Goal: Transaction & Acquisition: Purchase product/service

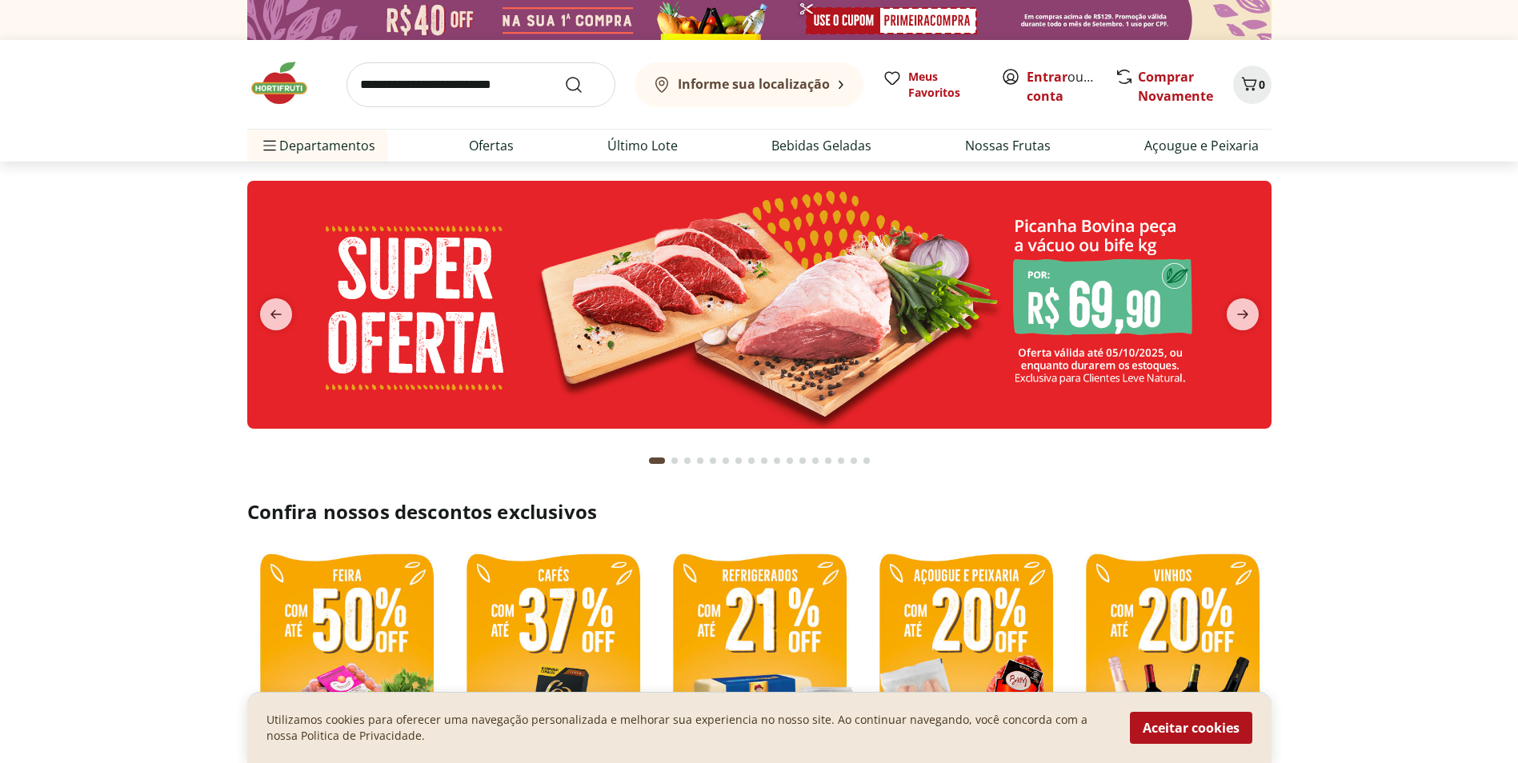
click at [433, 82] on input "search" at bounding box center [480, 84] width 269 height 45
type input "********"
click at [564, 75] on button "Submit Search" at bounding box center [583, 84] width 38 height 19
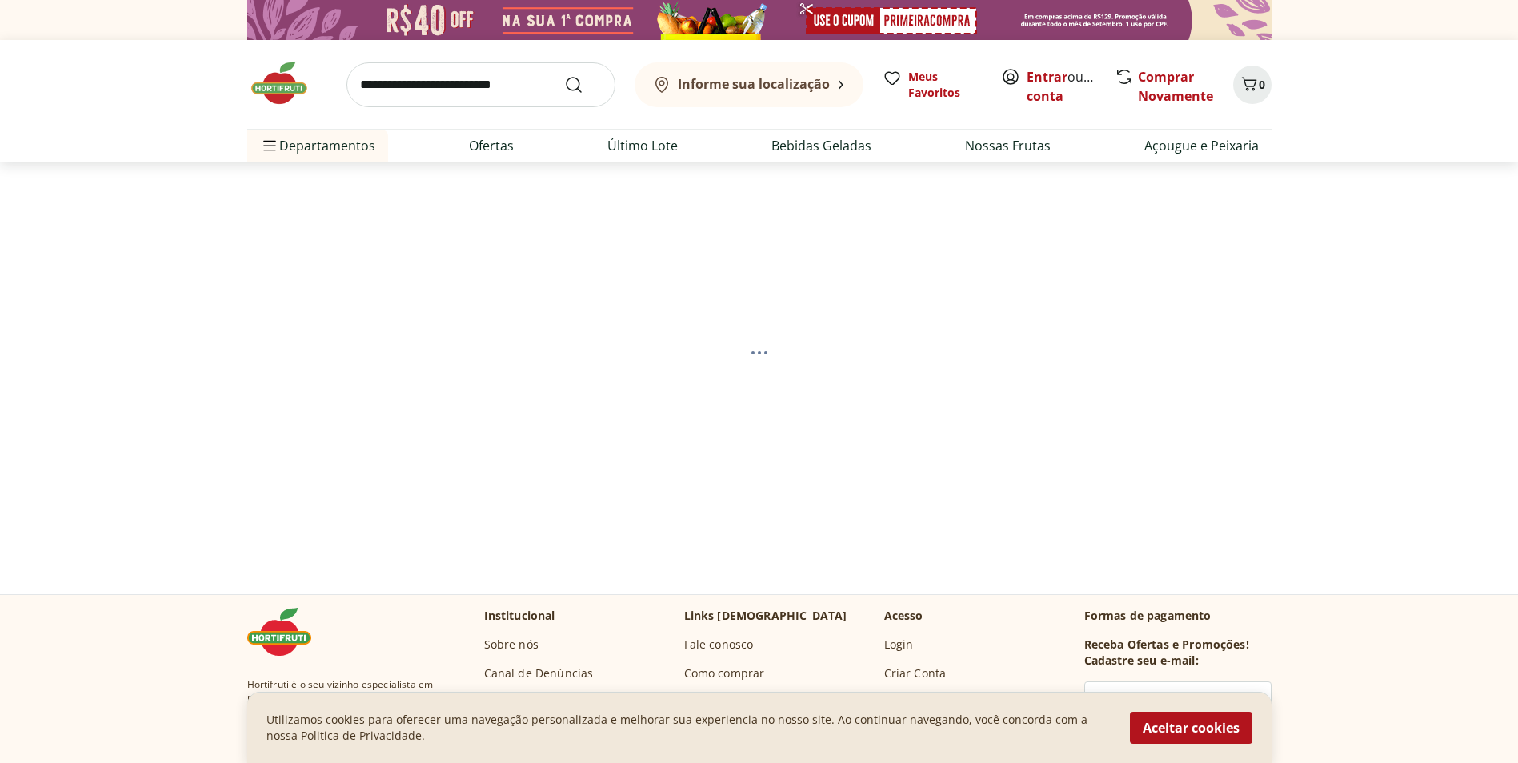
select select "**********"
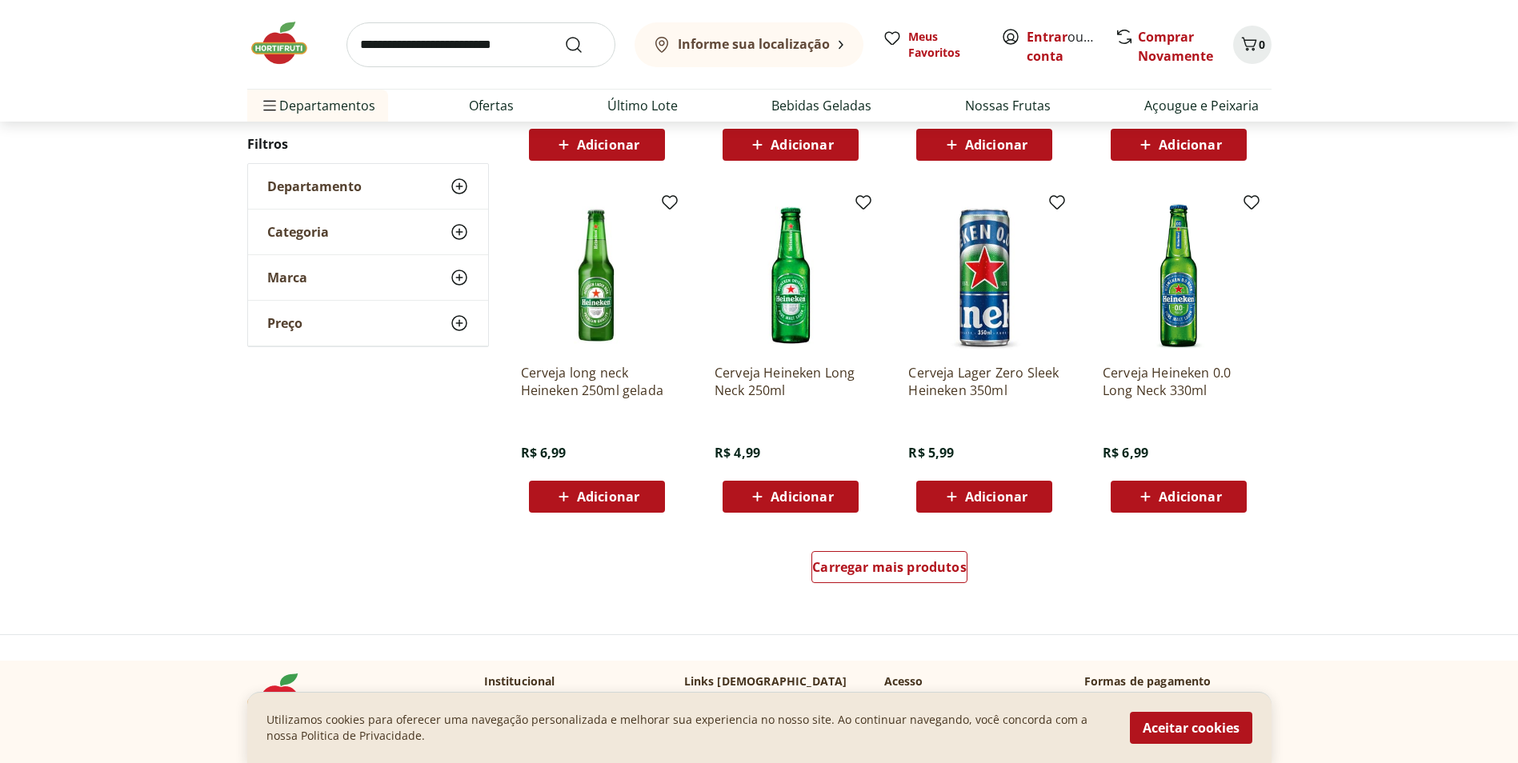
scroll to position [880, 0]
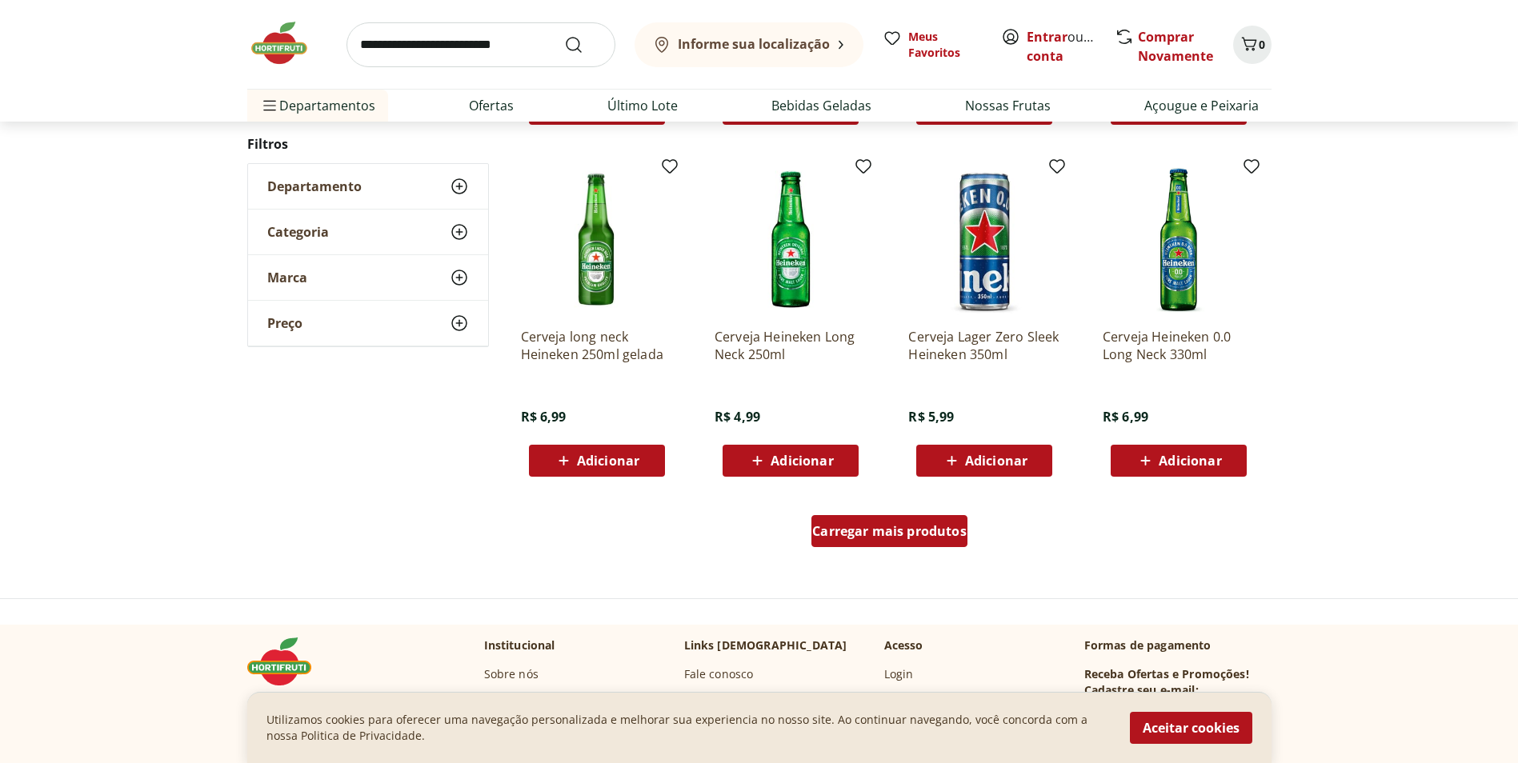
click at [875, 534] on span "Carregar mais produtos" at bounding box center [889, 531] width 154 height 13
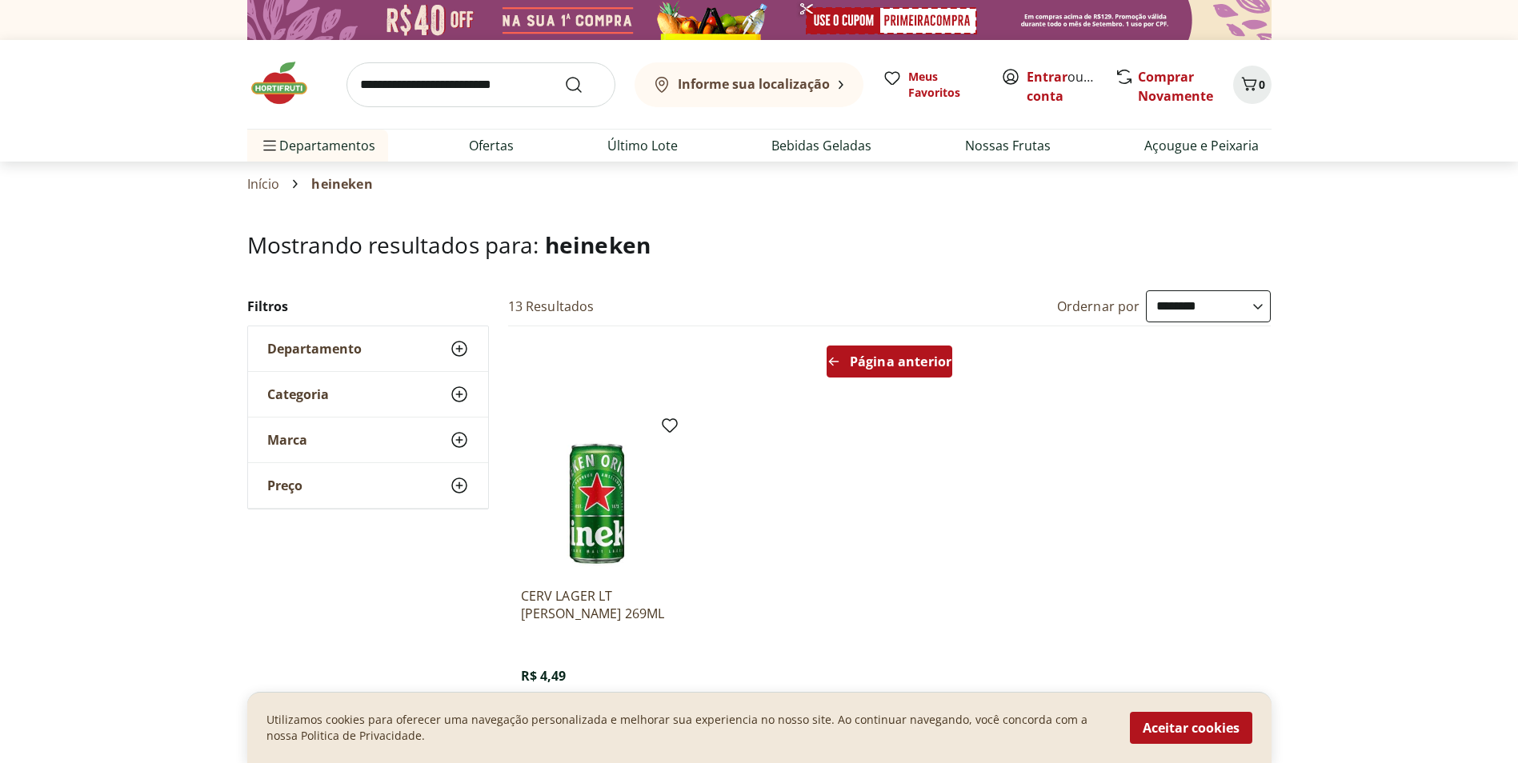
click at [869, 365] on span "Página anterior" at bounding box center [901, 361] width 102 height 13
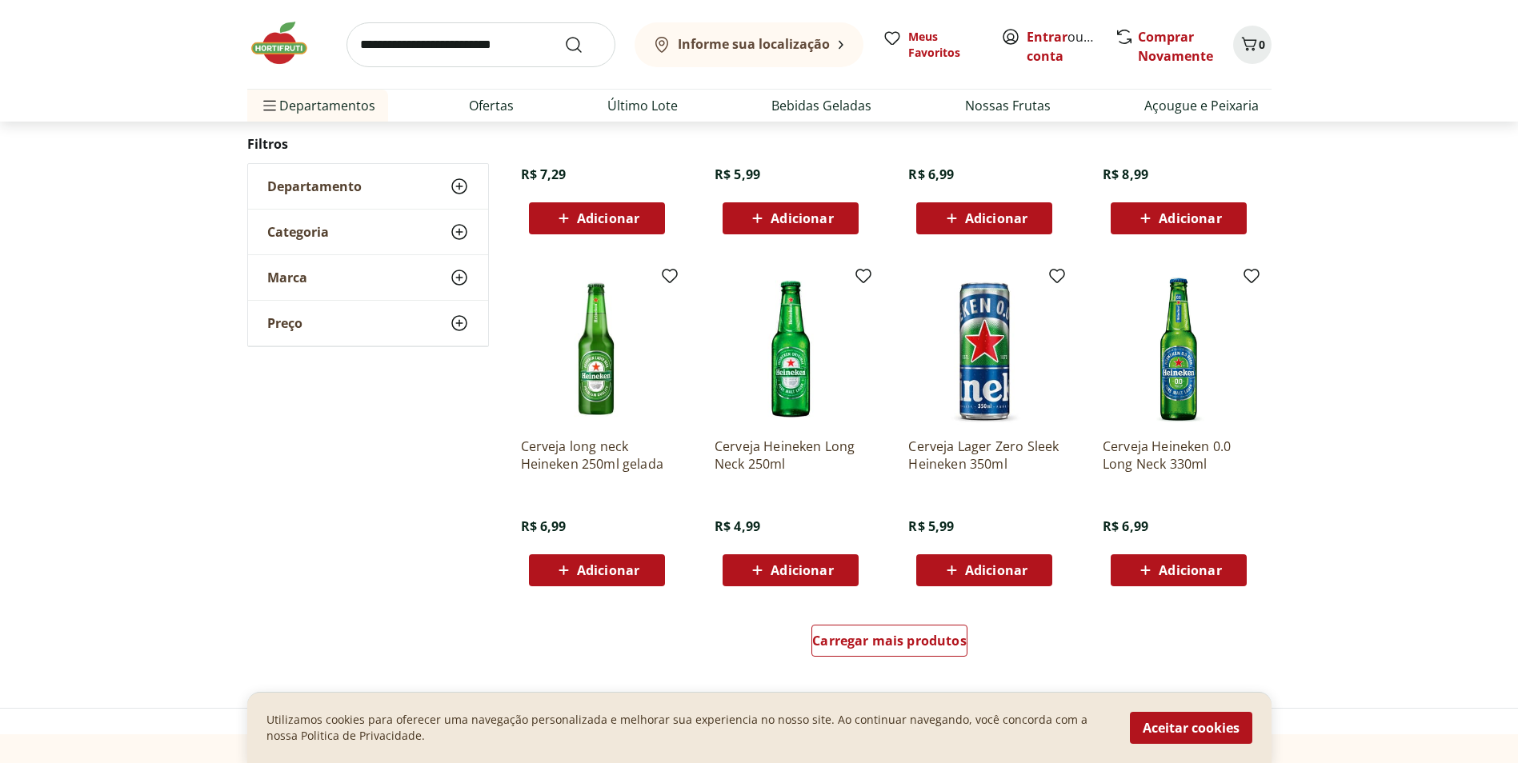
scroll to position [960, 0]
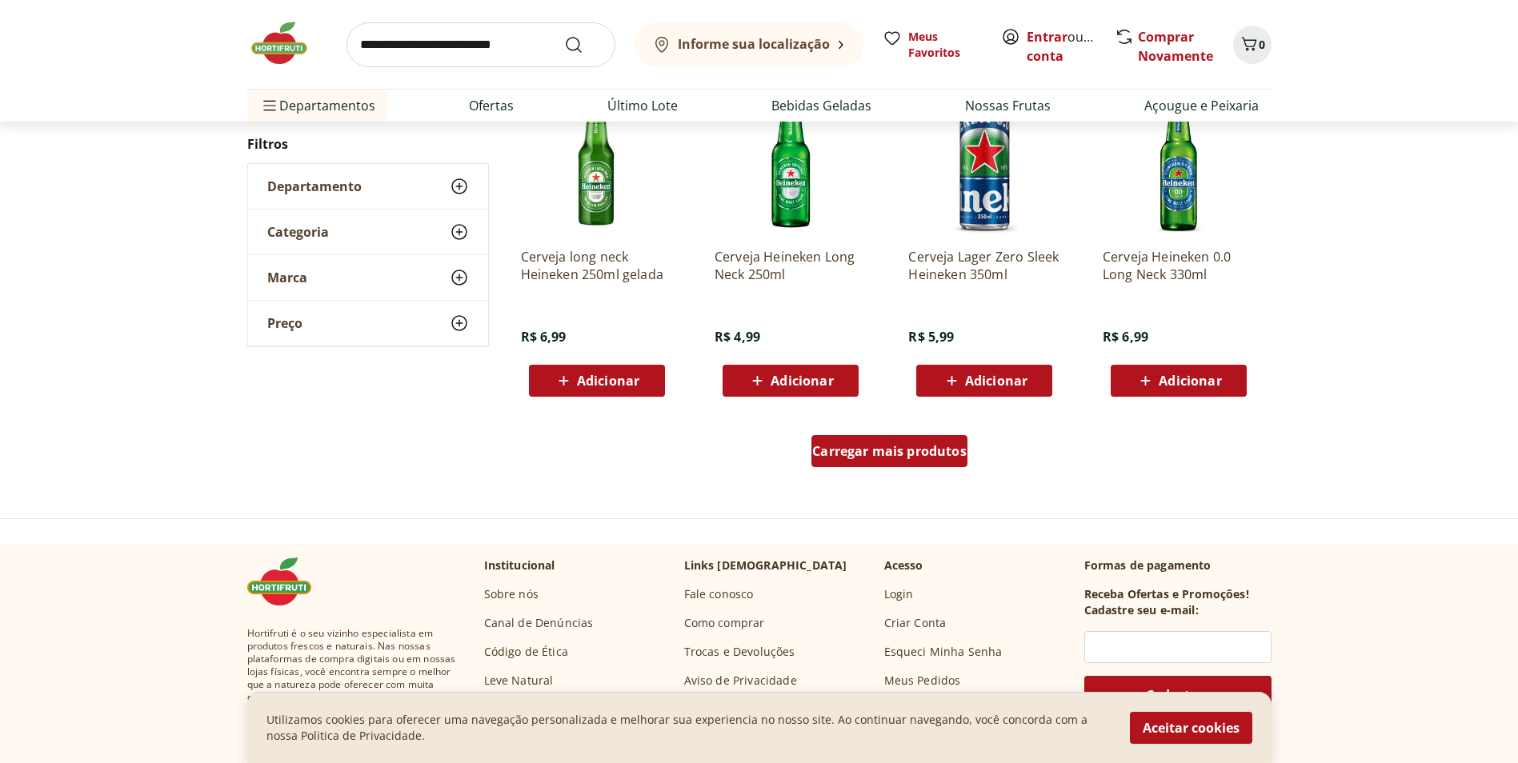
click at [904, 453] on span "Carregar mais produtos" at bounding box center [889, 451] width 154 height 13
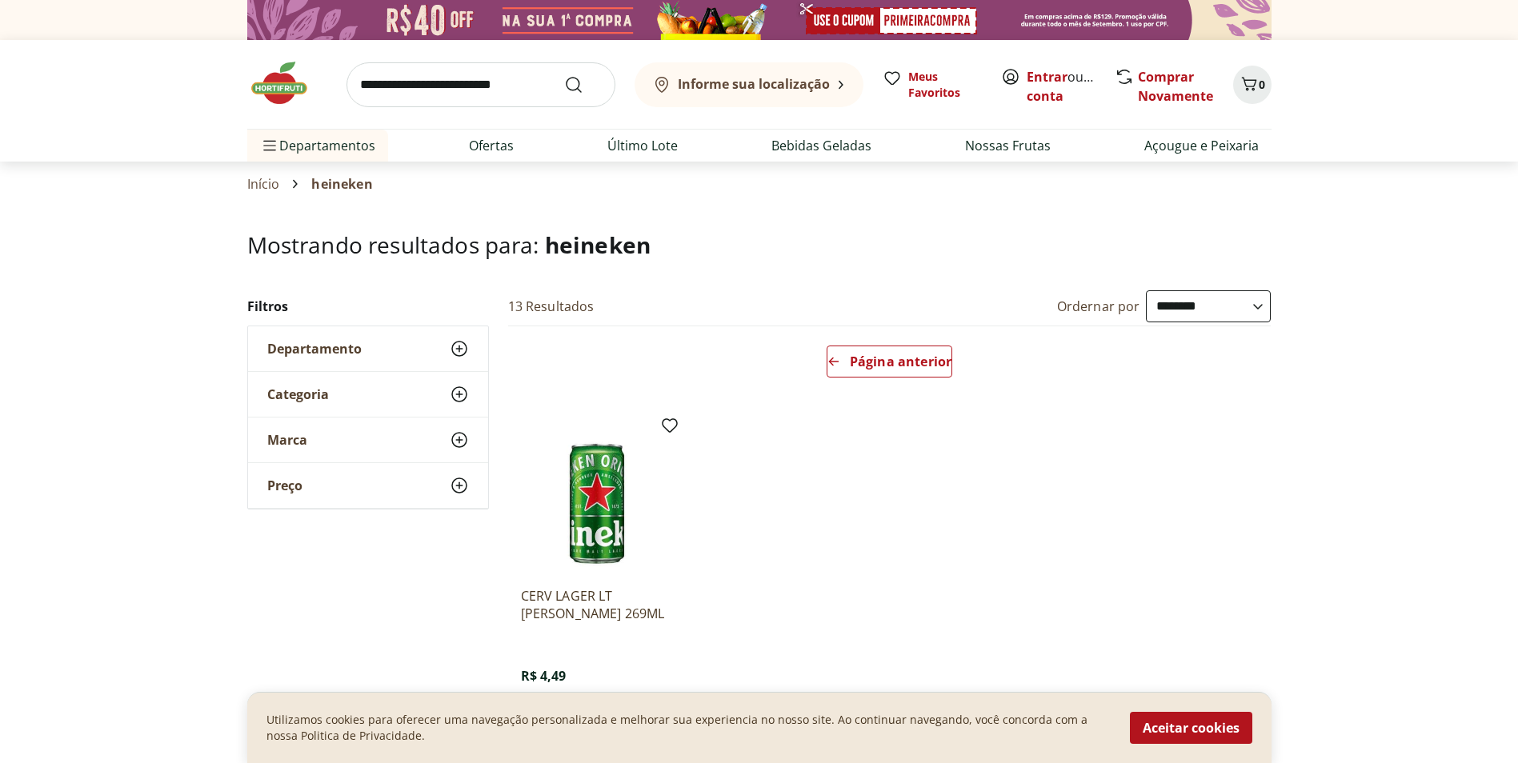
click at [278, 74] on img at bounding box center [287, 83] width 80 height 48
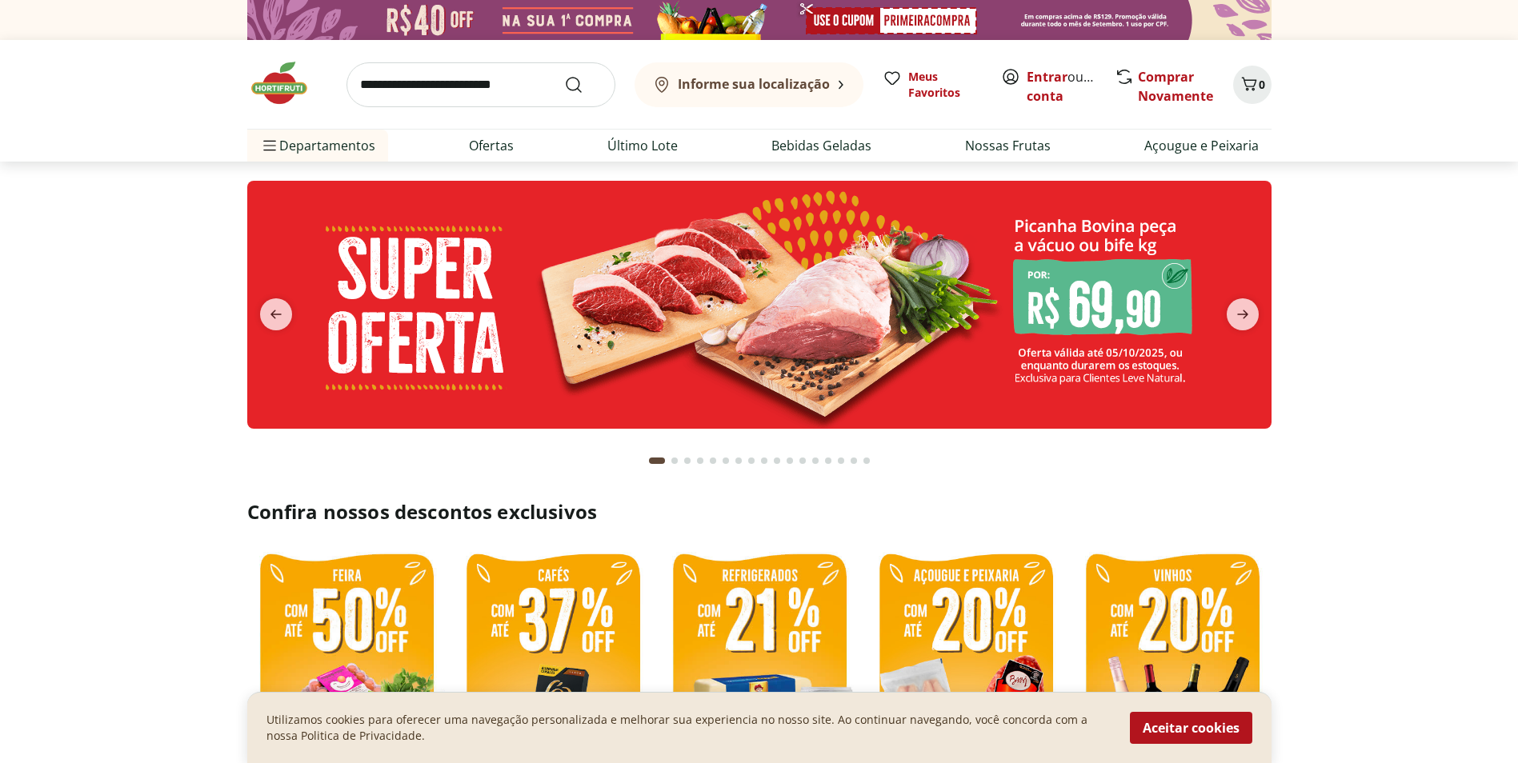
click at [282, 88] on img at bounding box center [287, 83] width 80 height 48
click at [1232, 302] on span "next" at bounding box center [1243, 314] width 32 height 32
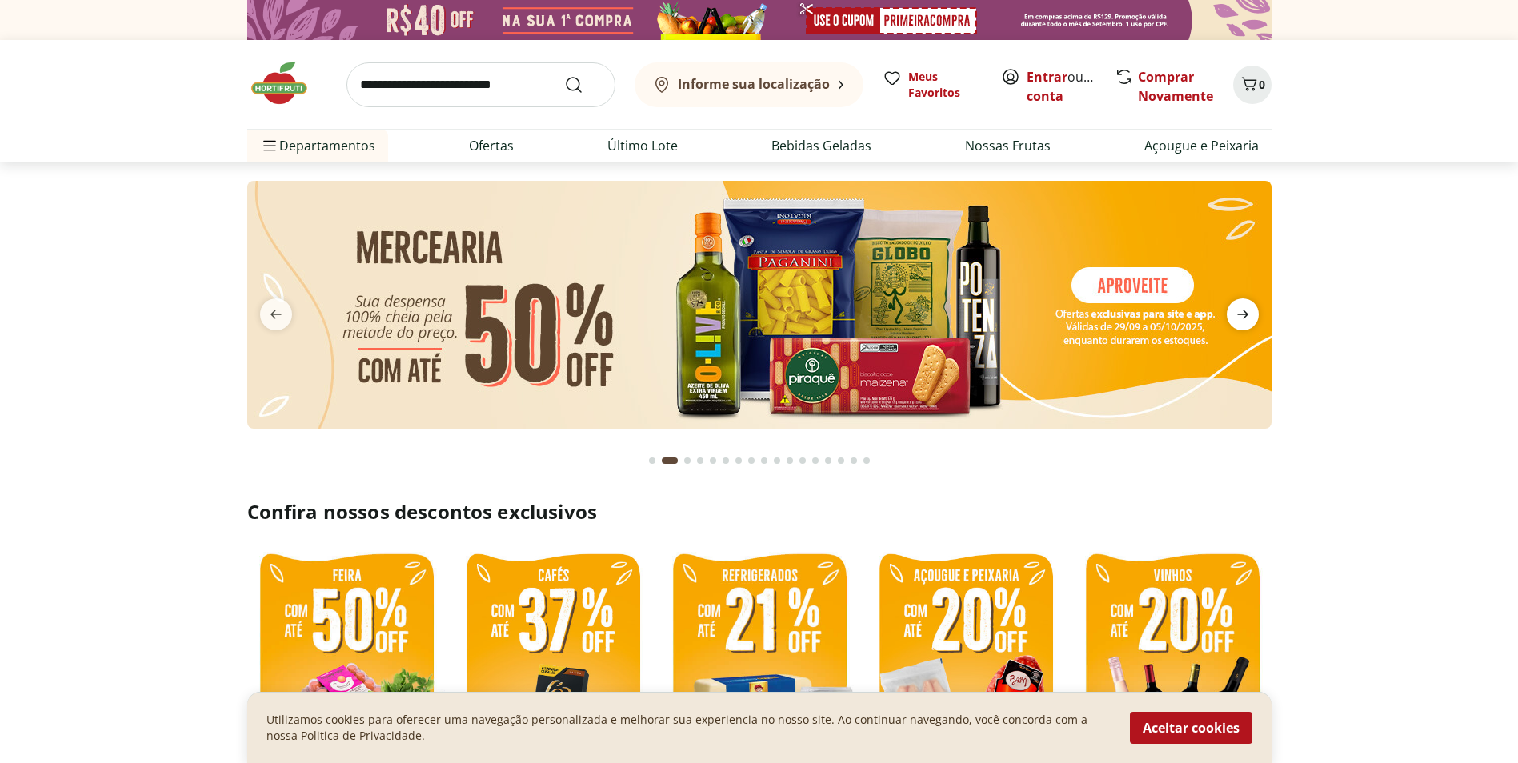
click at [1232, 305] on span "next" at bounding box center [1243, 314] width 32 height 32
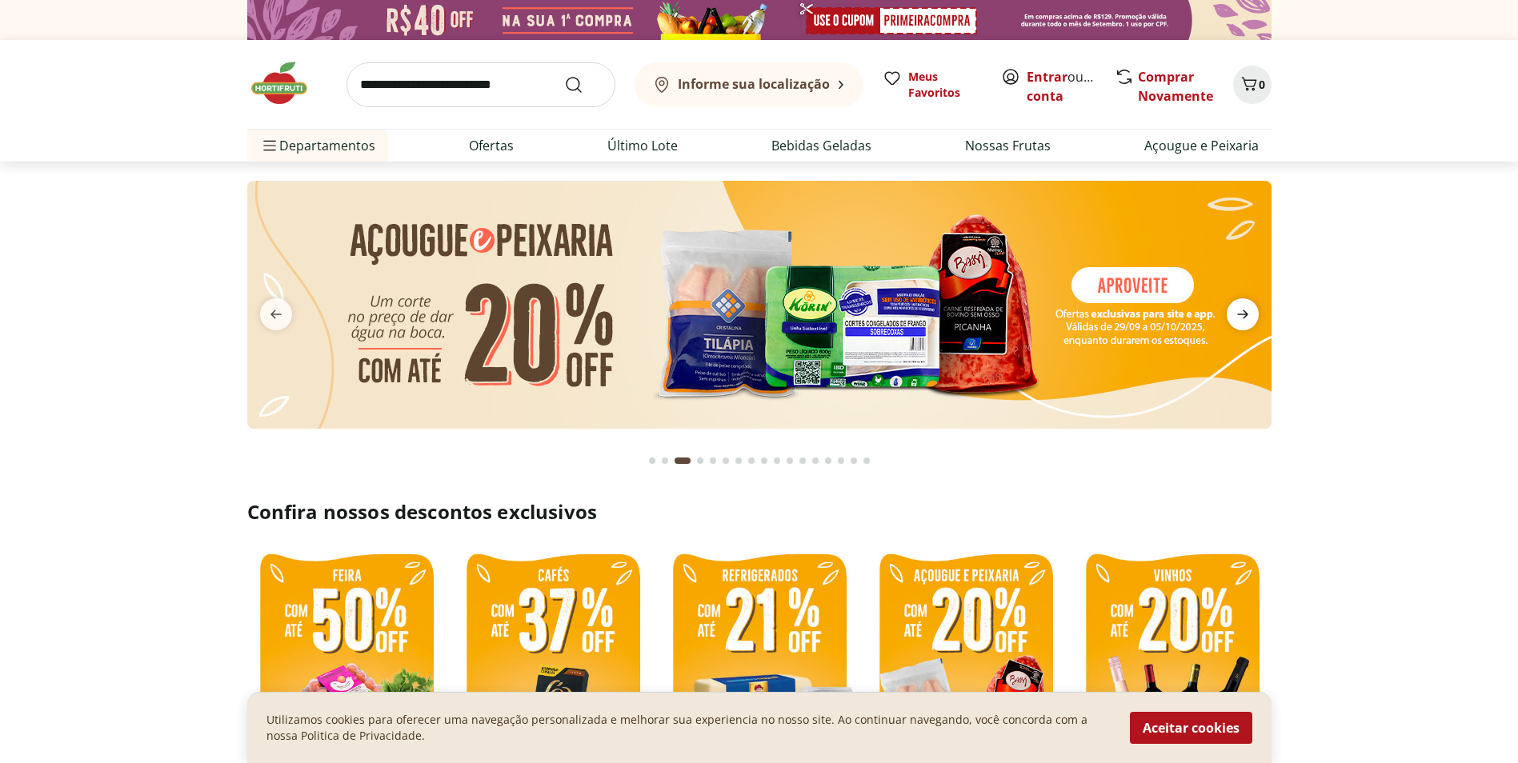
click at [1232, 305] on span "next" at bounding box center [1243, 314] width 32 height 32
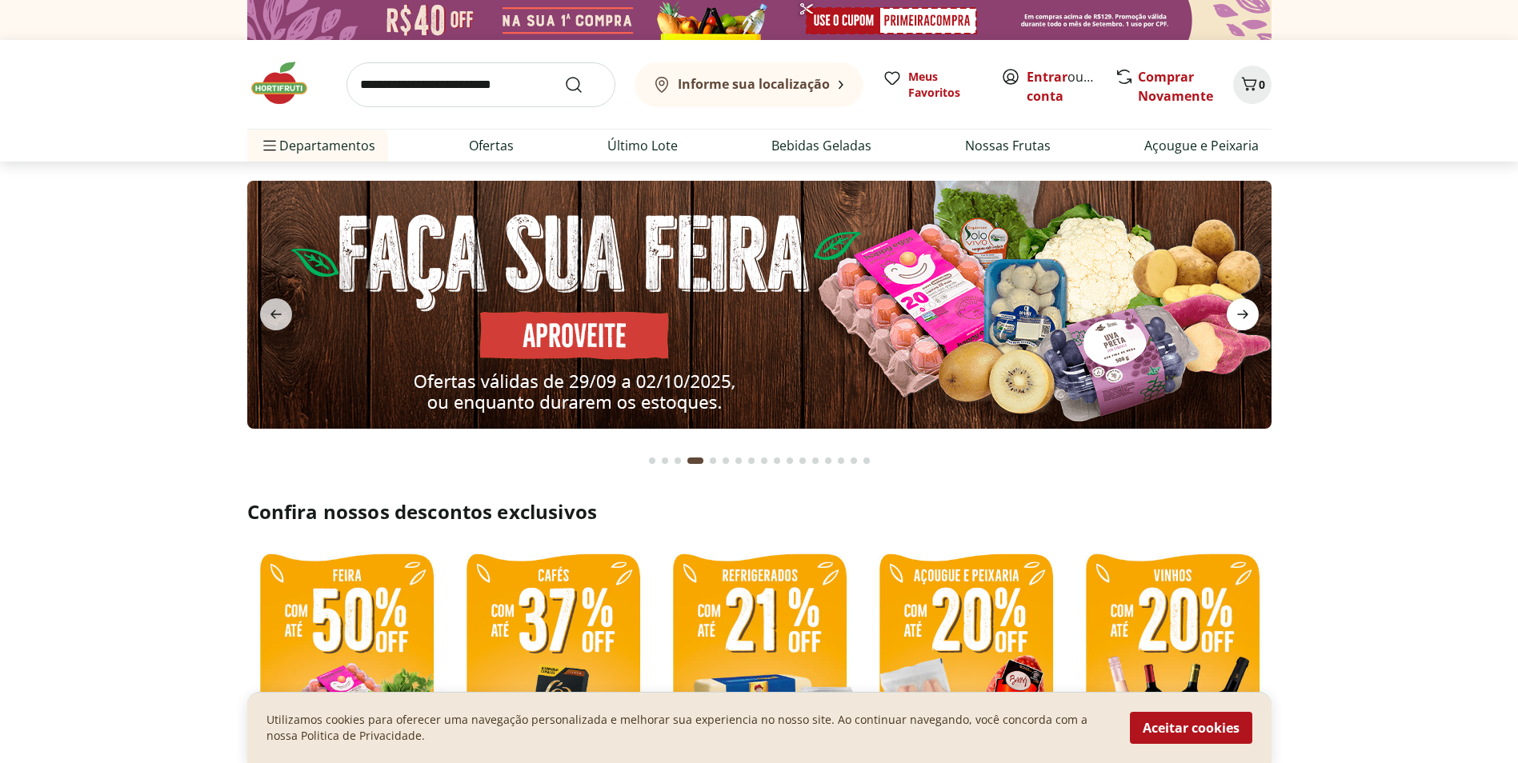
click at [1232, 305] on span "next" at bounding box center [1243, 314] width 32 height 32
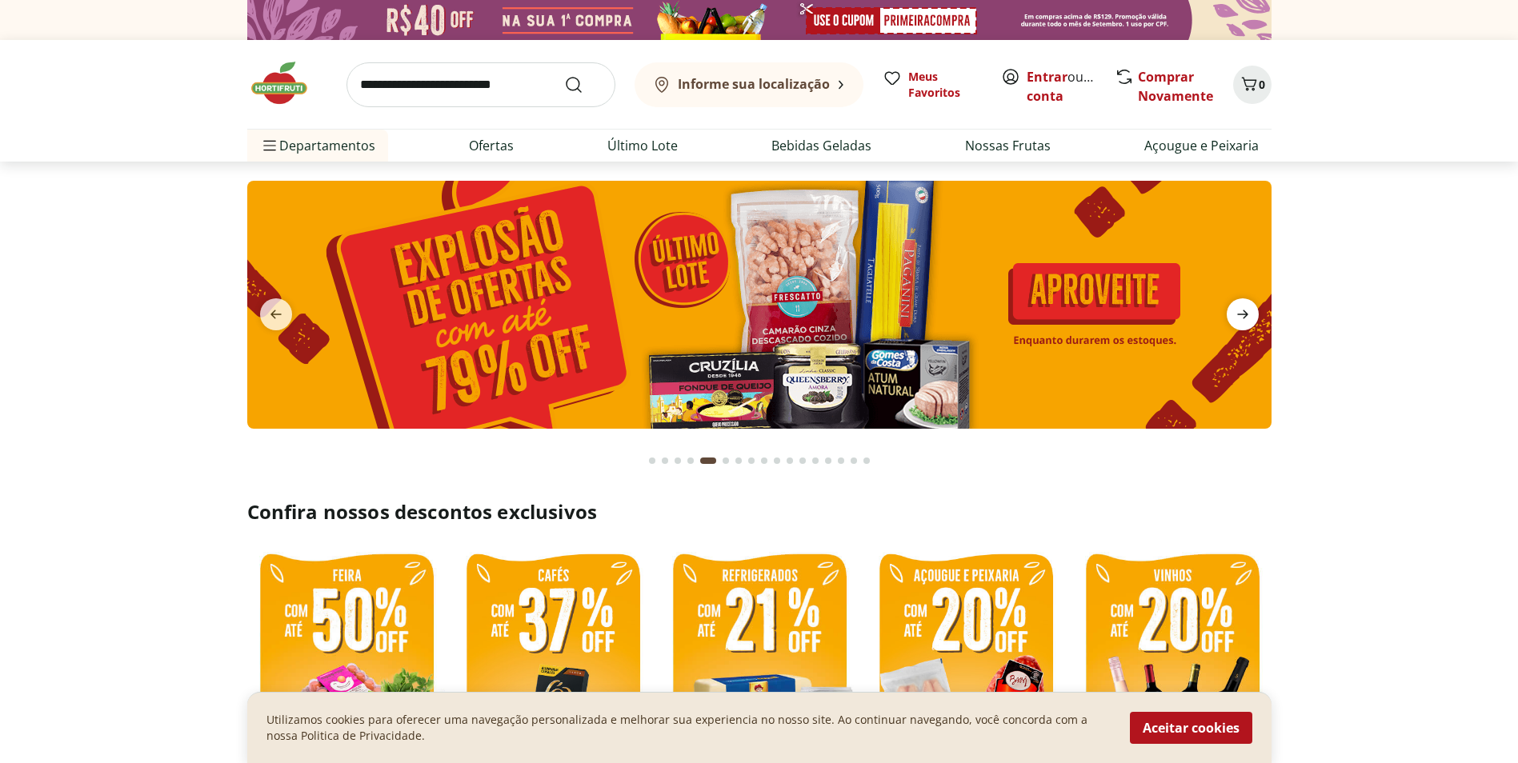
click at [1232, 305] on span "next" at bounding box center [1243, 314] width 32 height 32
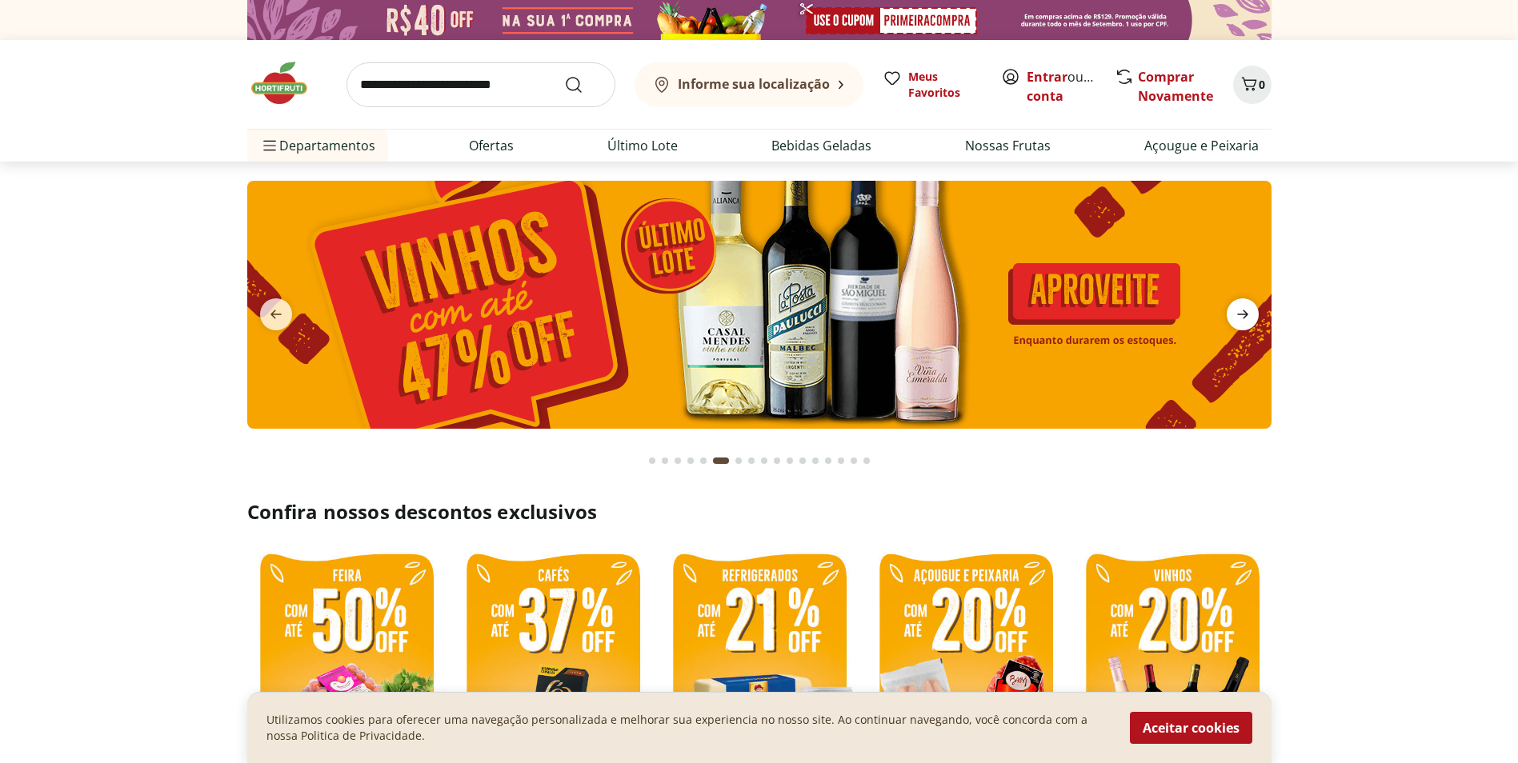
click at [1232, 305] on span "next" at bounding box center [1243, 314] width 32 height 32
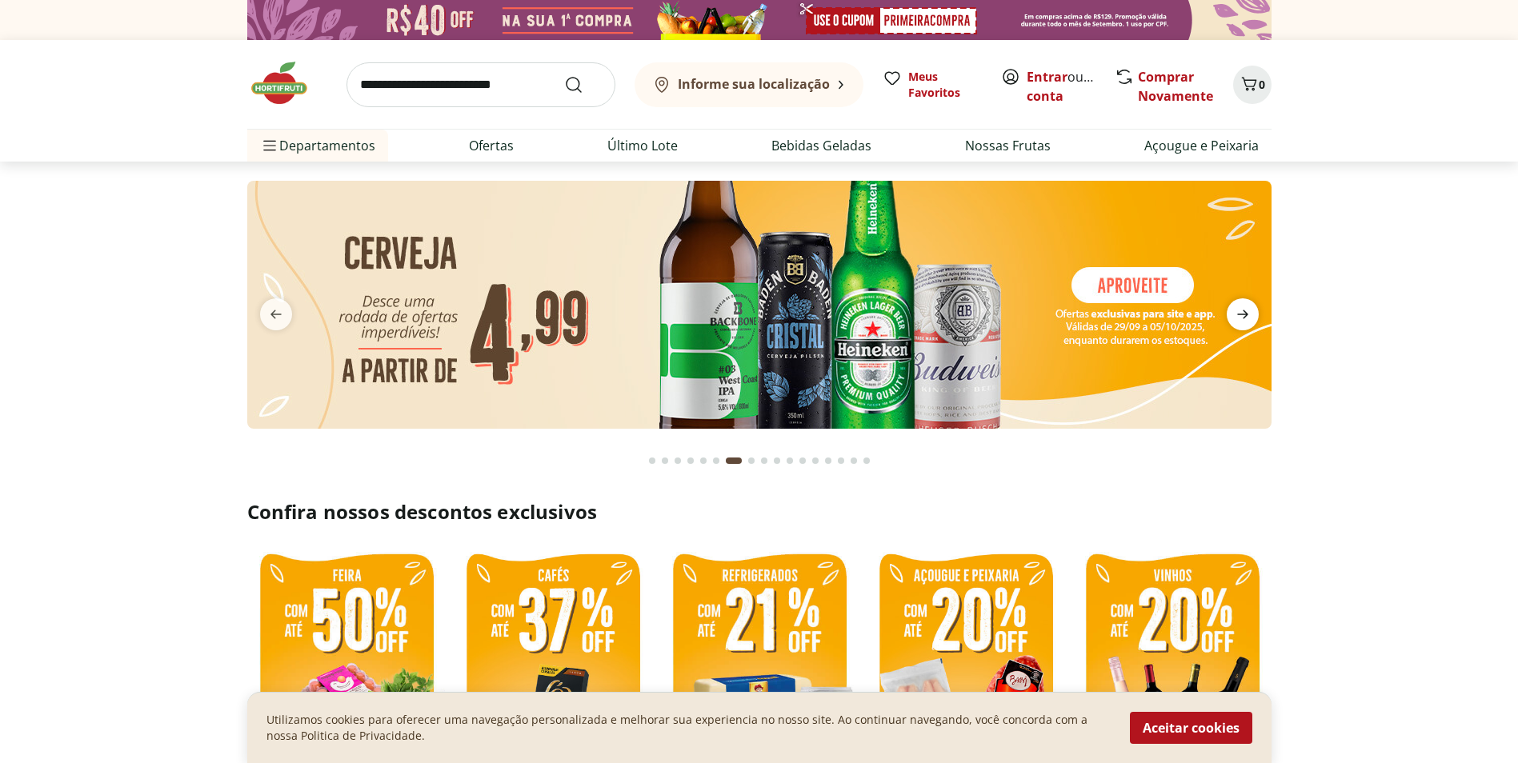
click at [1232, 305] on span "next" at bounding box center [1243, 314] width 32 height 32
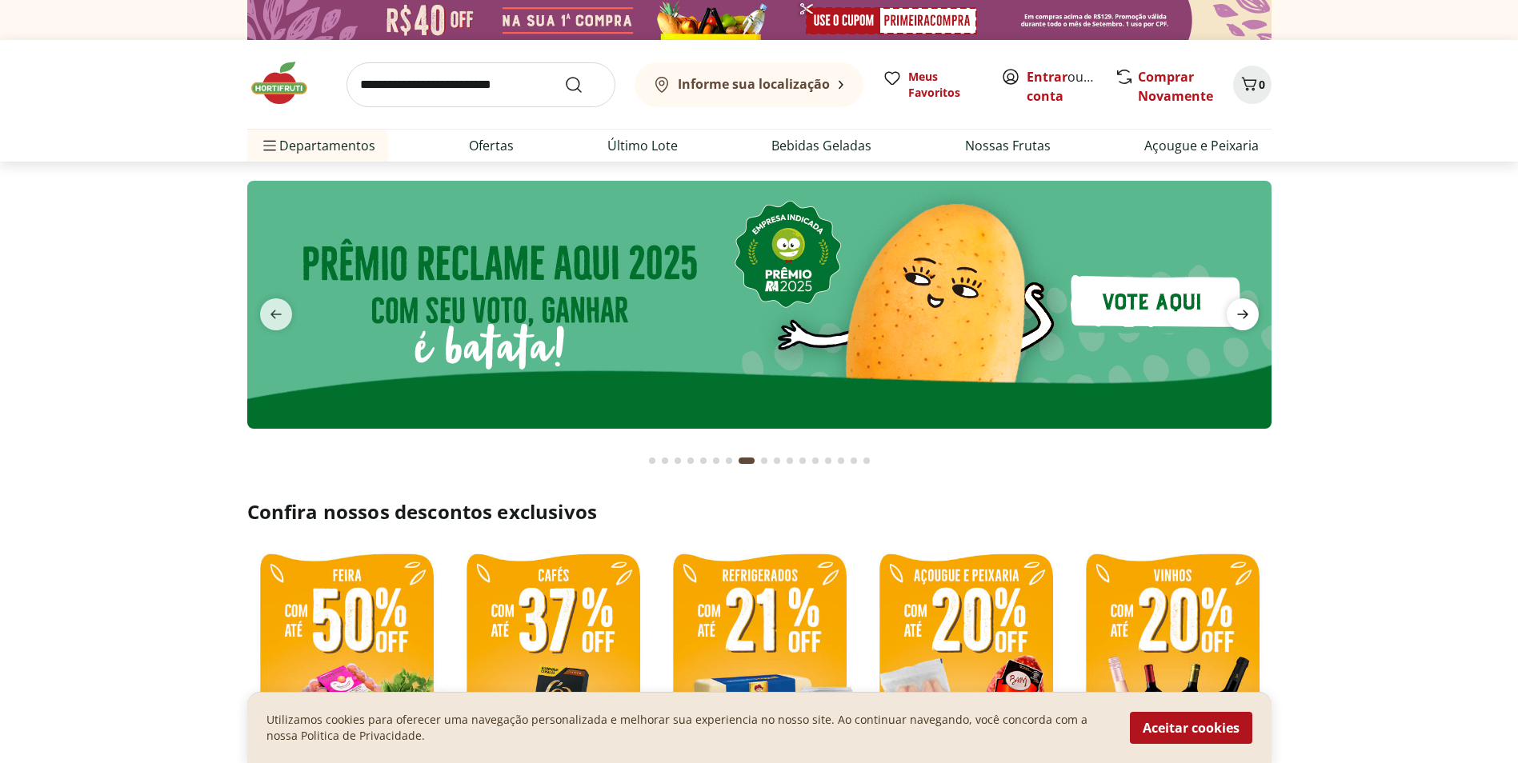
click at [1232, 305] on span "next" at bounding box center [1243, 314] width 32 height 32
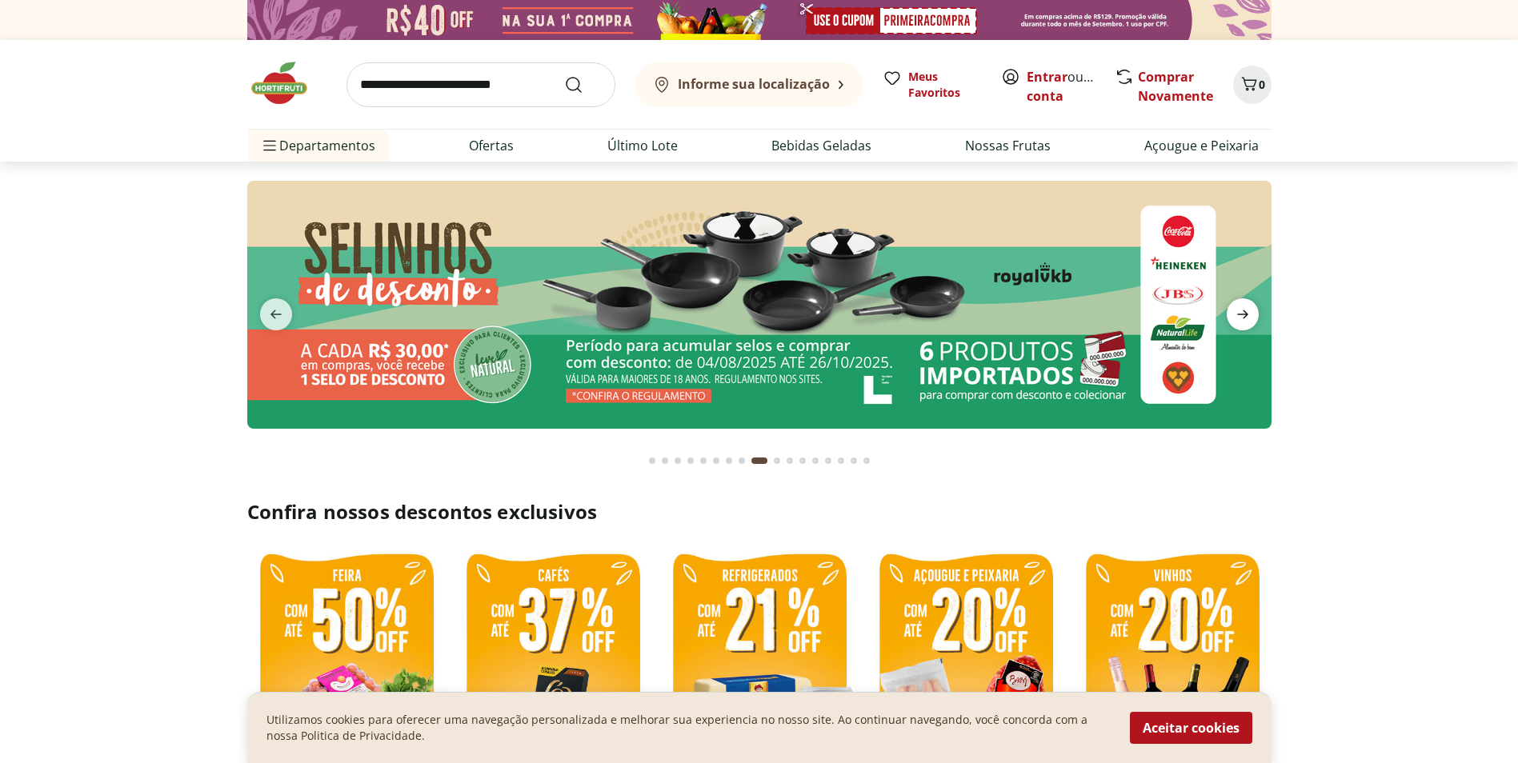
click at [1232, 305] on span "next" at bounding box center [1243, 314] width 32 height 32
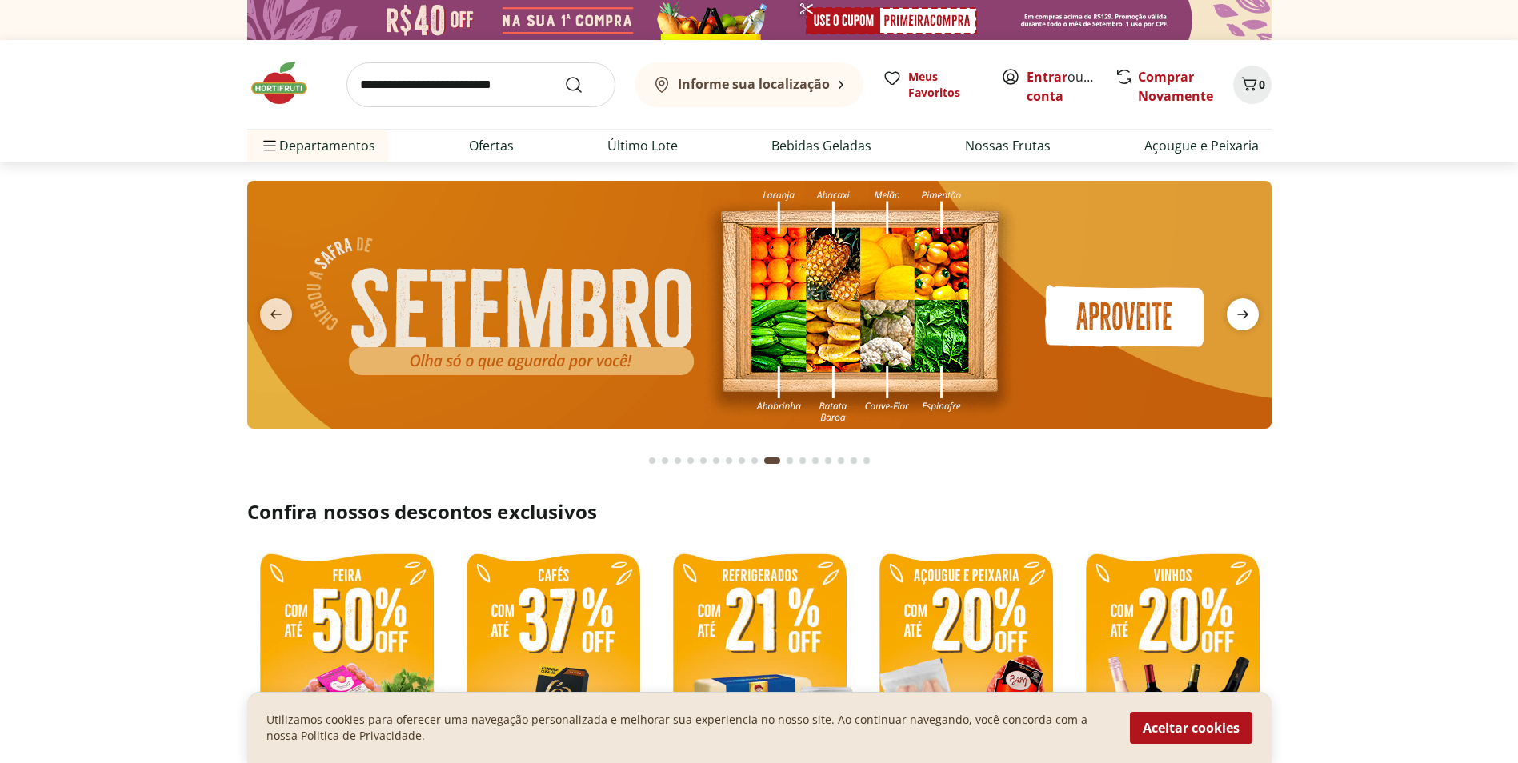
click at [1232, 305] on span "next" at bounding box center [1243, 314] width 32 height 32
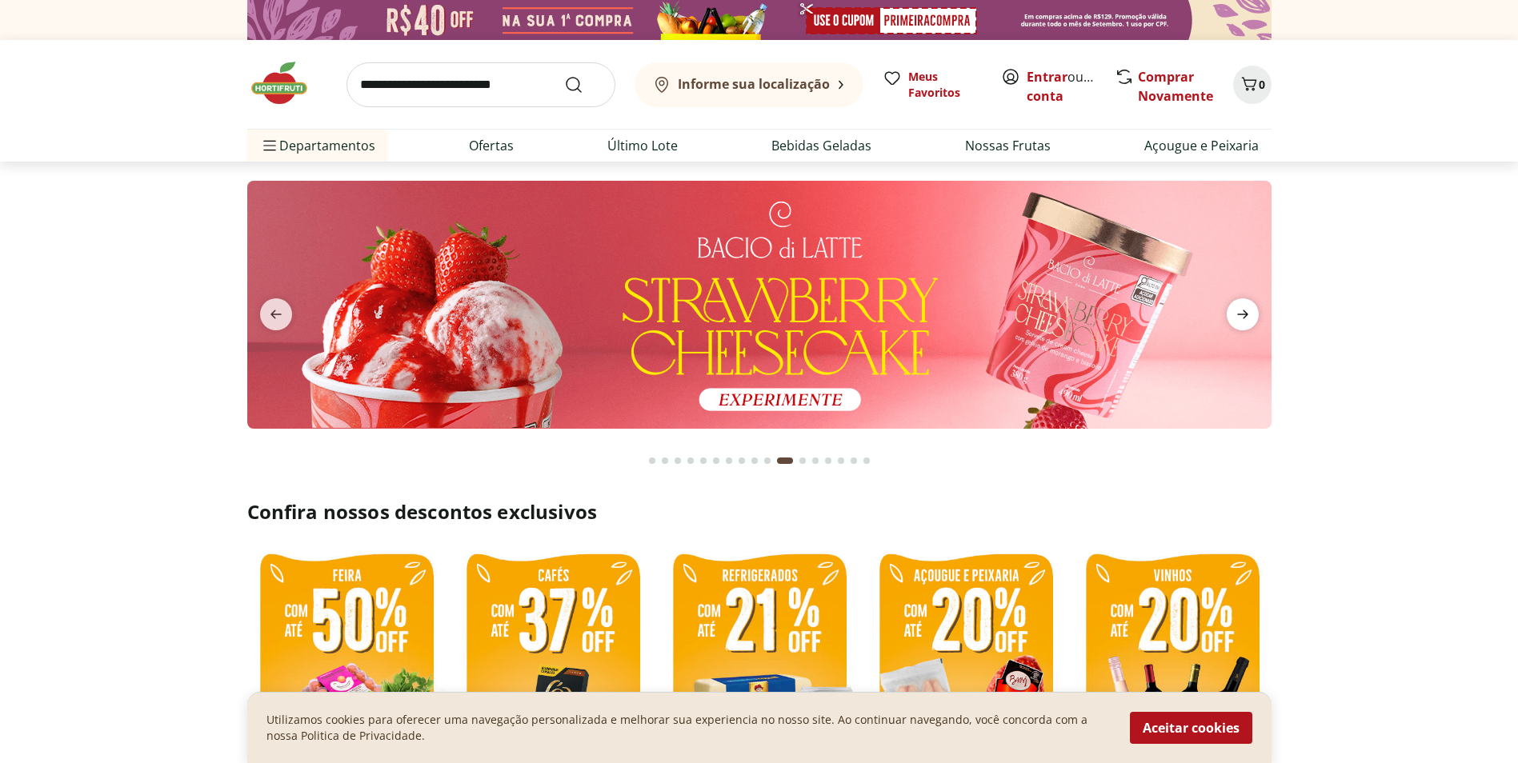
click at [1232, 305] on span "next" at bounding box center [1243, 314] width 32 height 32
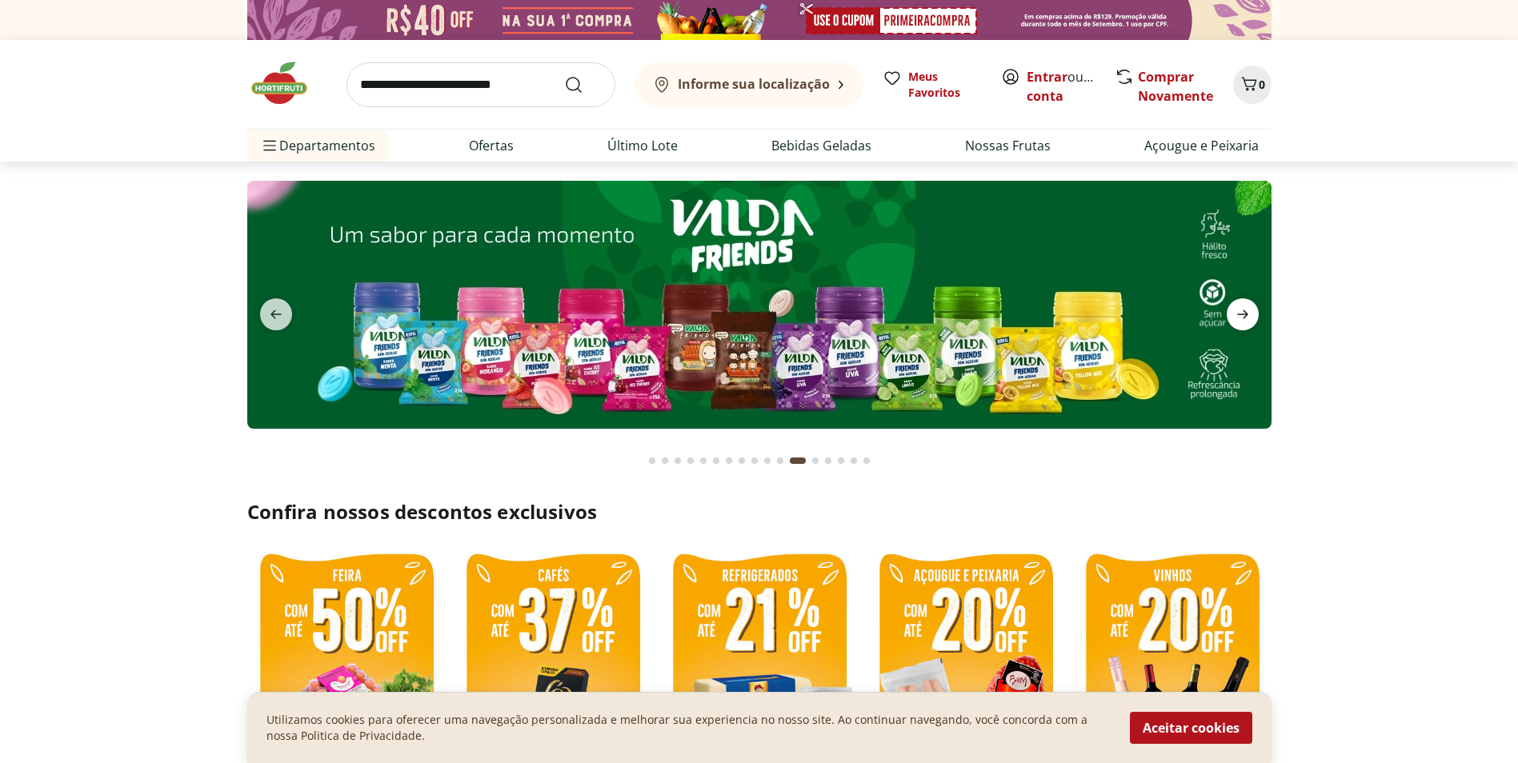
click at [1232, 305] on span "next" at bounding box center [1243, 314] width 32 height 32
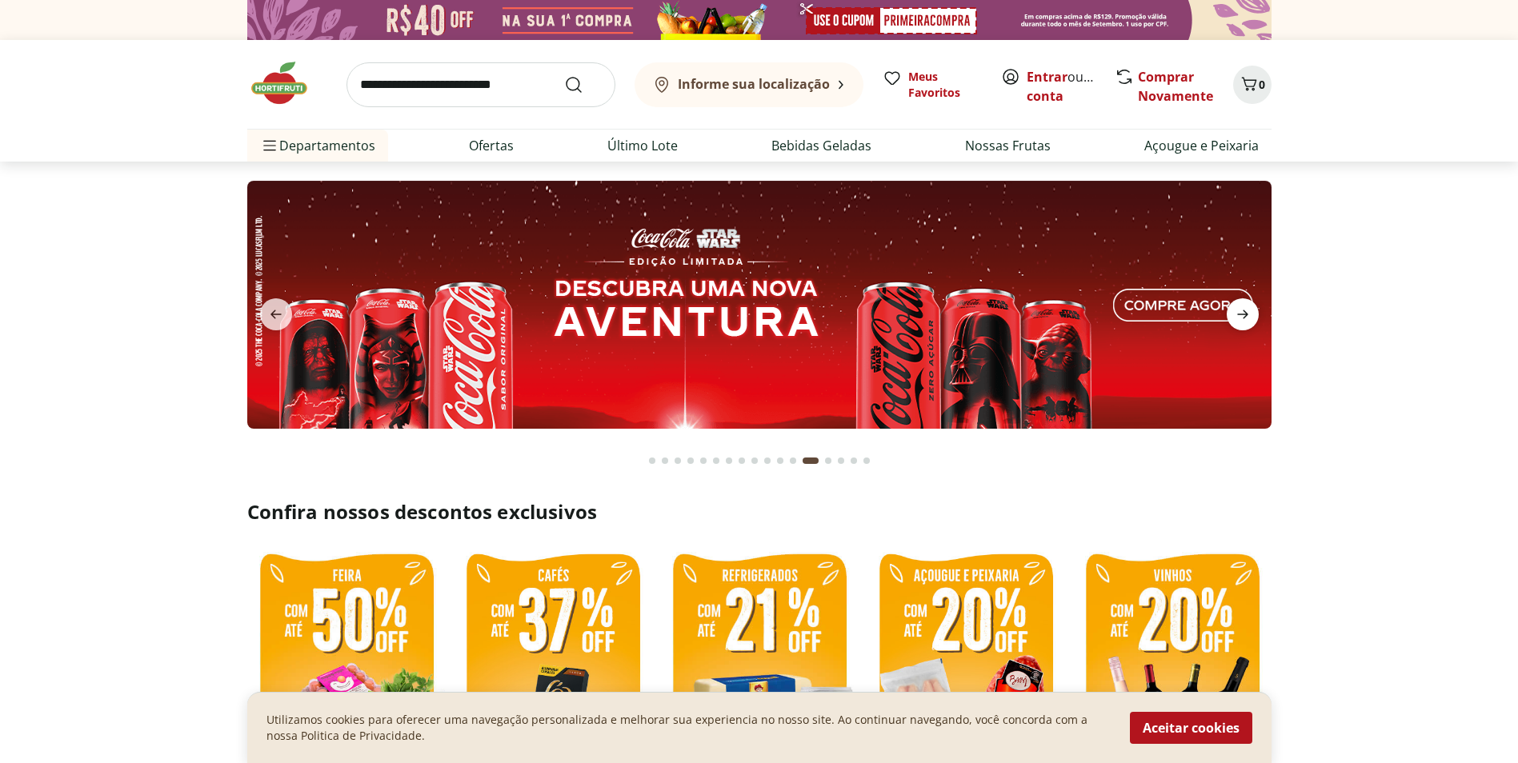
click at [1232, 305] on span "next" at bounding box center [1243, 314] width 32 height 32
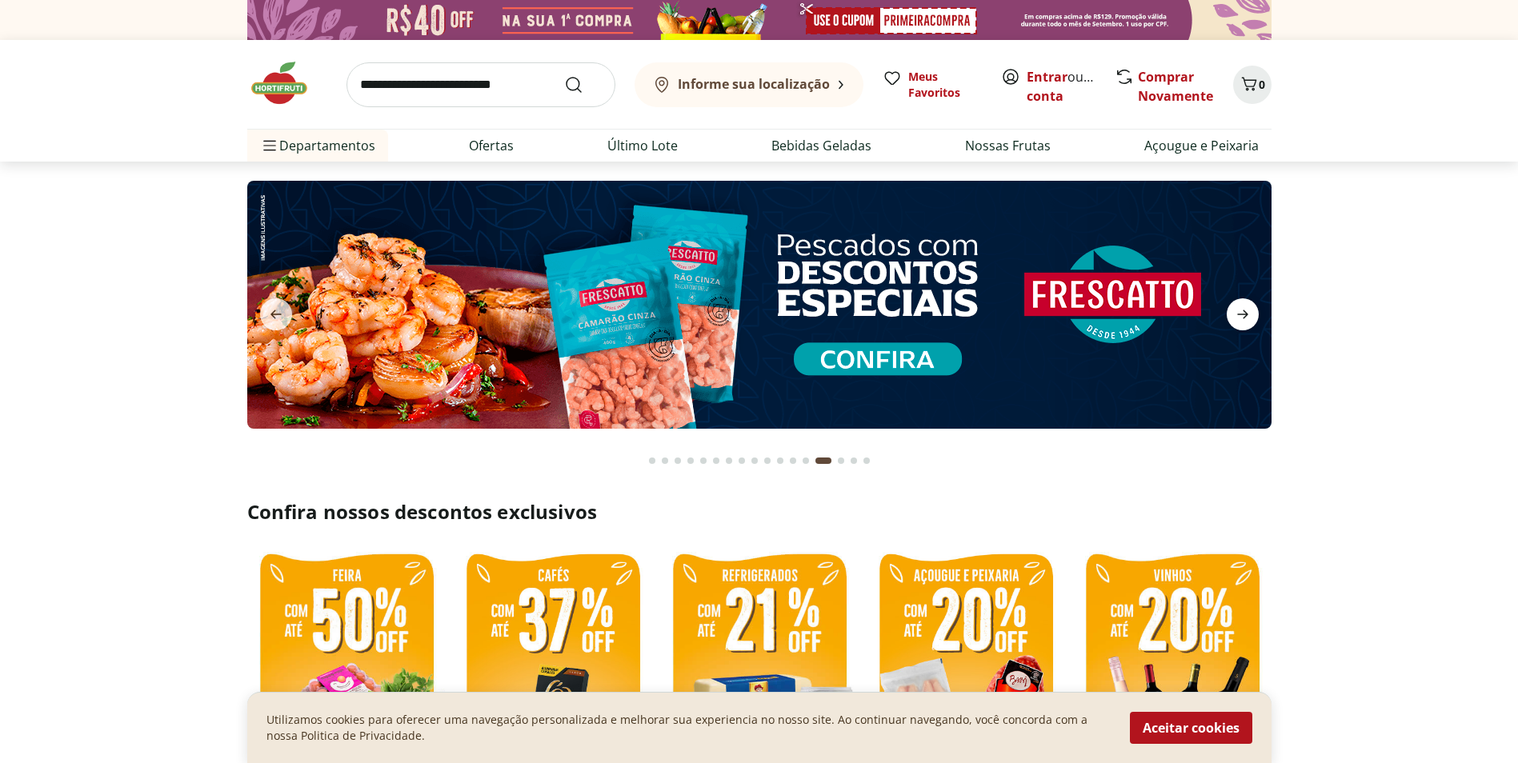
click at [1232, 305] on span "next" at bounding box center [1243, 314] width 32 height 32
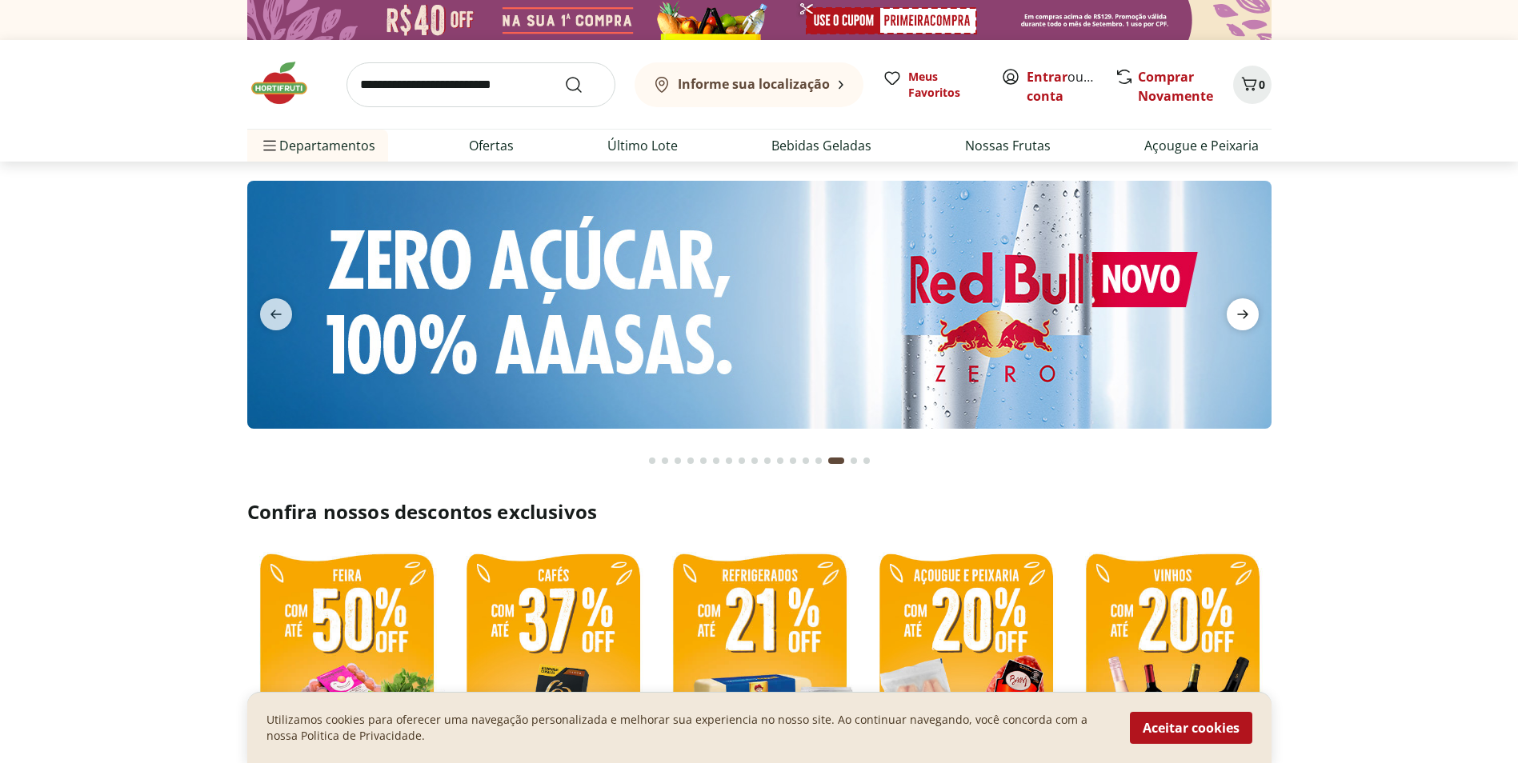
click at [1245, 315] on icon "next" at bounding box center [1242, 314] width 11 height 9
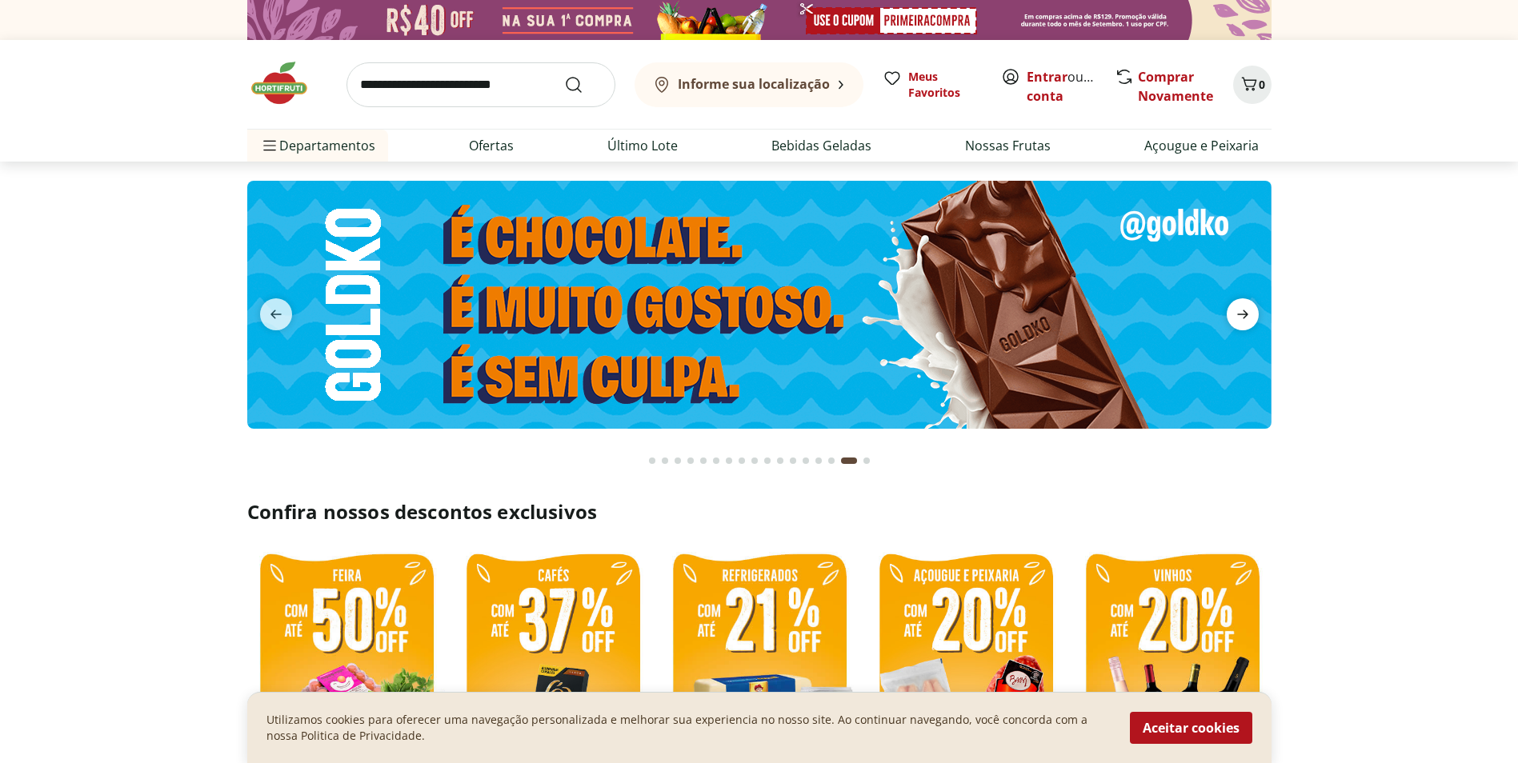
click at [1252, 321] on icon "next" at bounding box center [1242, 314] width 19 height 19
